Goal: Task Accomplishment & Management: Use online tool/utility

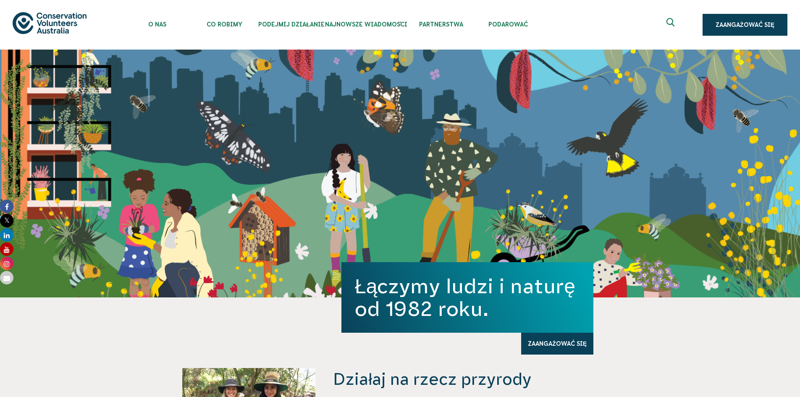
click at [657, 170] on div "Łączymy ludzi i naturę od 1982 roku. Zaangażować się" at bounding box center [400, 174] width 800 height 248
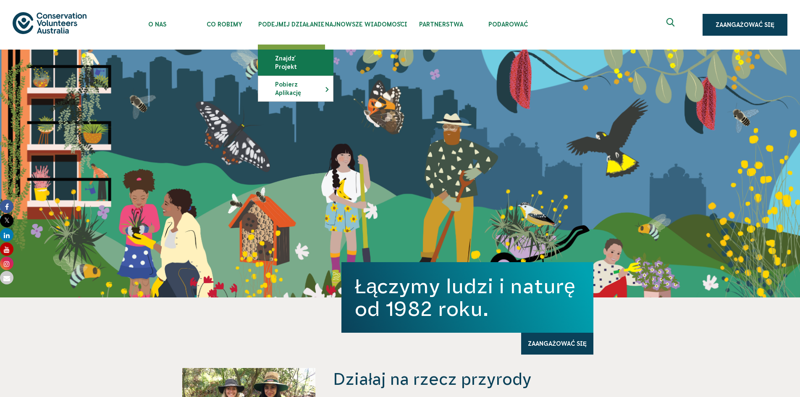
click at [288, 61] on font "Znajdź projekt" at bounding box center [286, 62] width 22 height 15
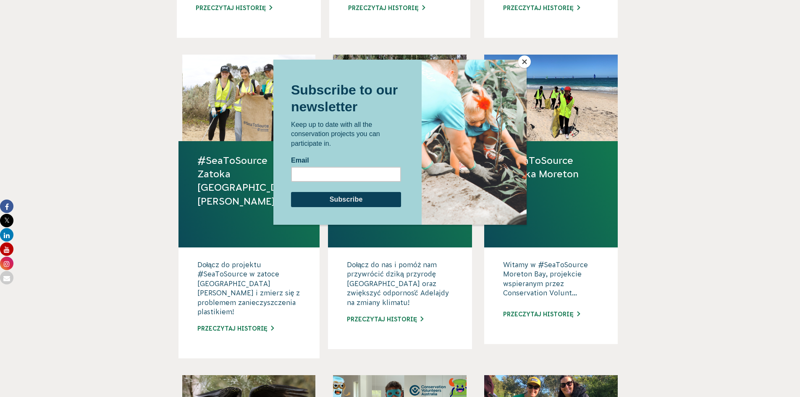
scroll to position [546, 0]
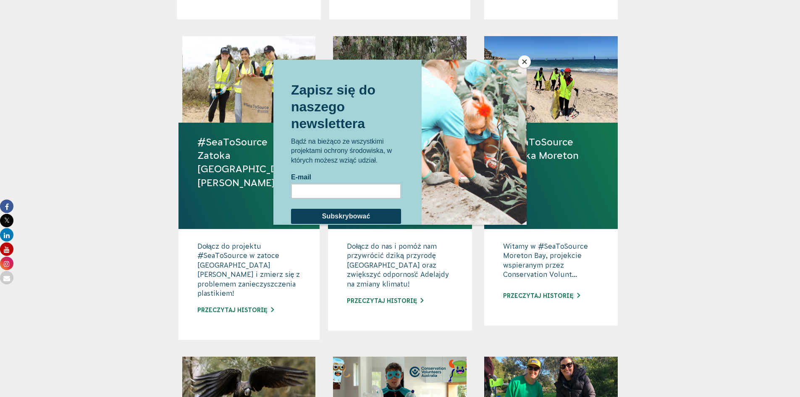
click at [528, 61] on button "Zamknąć" at bounding box center [524, 61] width 13 height 13
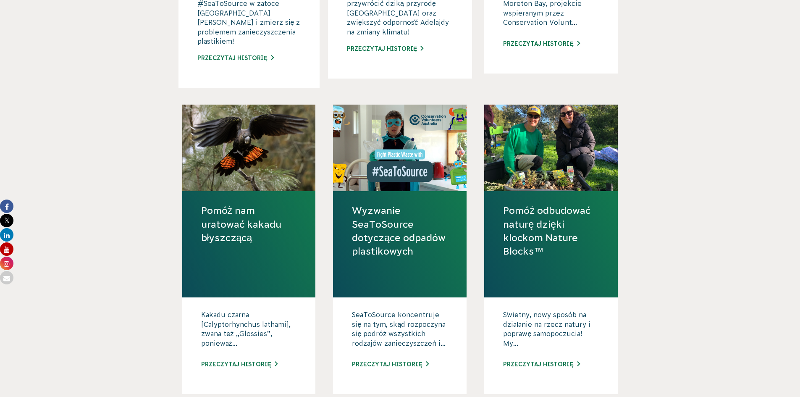
scroll to position [840, 0]
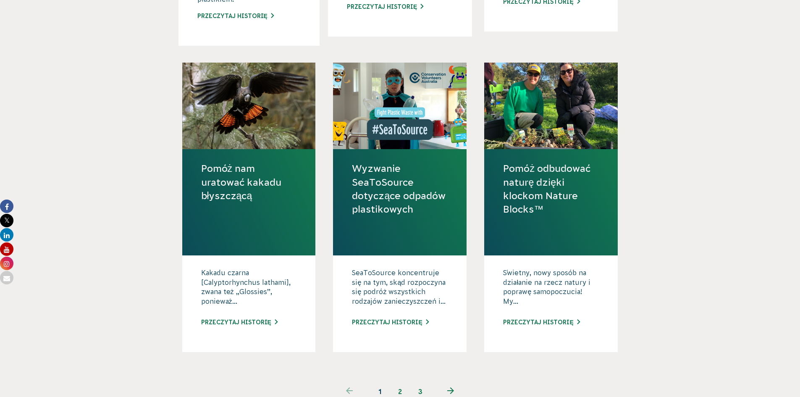
click at [399, 387] on font "2" at bounding box center [400, 391] width 4 height 8
